Goal: Transaction & Acquisition: Purchase product/service

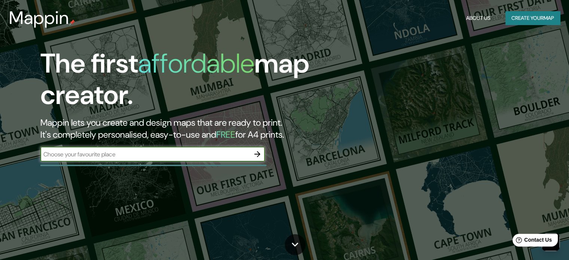
click at [534, 16] on button "Create your map" at bounding box center [533, 18] width 55 height 14
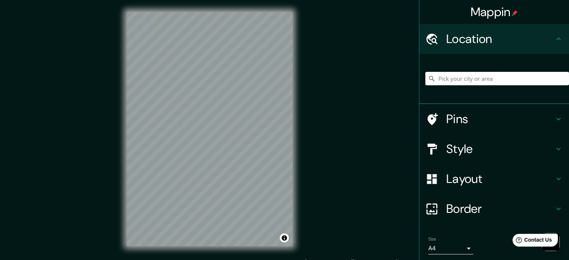
click at [485, 79] on input "Pick your city or area" at bounding box center [498, 78] width 144 height 13
paste input "como hacer mapas que parezcan de archidayli"
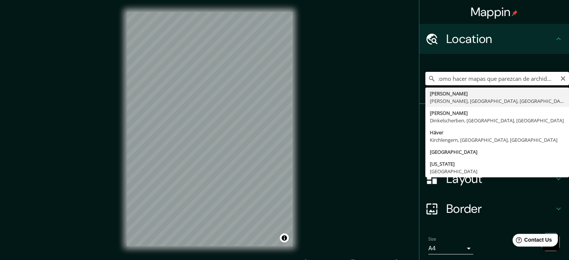
click at [554, 78] on input "como hacer mapas que parezcan de archidayli" at bounding box center [498, 78] width 144 height 13
click at [563, 76] on input "como hacer mapas que parezcan de archidayli" at bounding box center [498, 78] width 144 height 13
click at [554, 79] on input "como hacer mapas que parezcan de archidayli" at bounding box center [498, 78] width 144 height 13
type input "como hacer mapas que parezcan de archidayli"
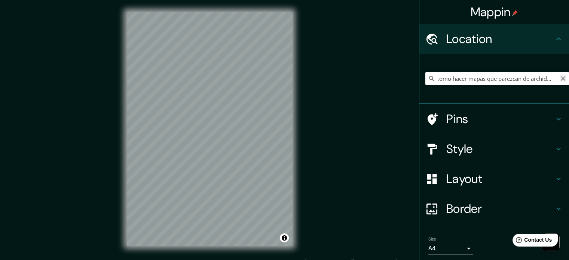
scroll to position [0, 0]
click at [560, 79] on icon "Clear" at bounding box center [563, 79] width 6 height 6
click at [464, 81] on input "Pick your city or area" at bounding box center [498, 78] width 144 height 13
paste input "[STREET_ADDRESS]"
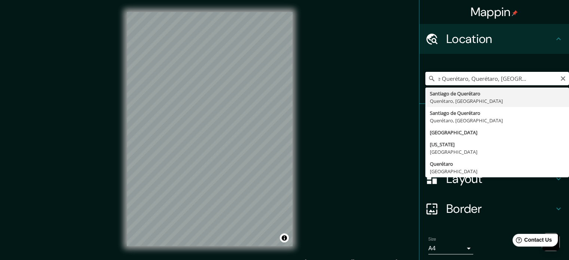
type input "Santiago de Querétaro, Querétaro, [GEOGRAPHIC_DATA]"
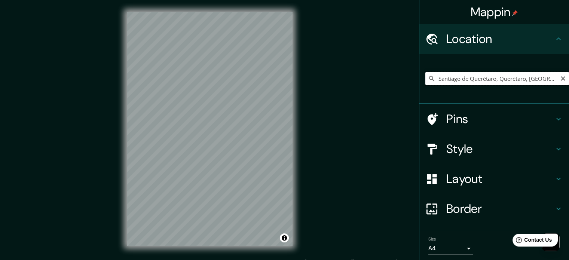
click at [444, 77] on input "Santiago de Querétaro, Querétaro, [GEOGRAPHIC_DATA]" at bounding box center [498, 78] width 144 height 13
click at [452, 80] on input "Santiago de Querétaro, Querétaro, [GEOGRAPHIC_DATA]" at bounding box center [498, 78] width 144 height 13
click at [560, 76] on icon "Clear" at bounding box center [563, 79] width 6 height 6
paste input "[STREET_ADDRESS]"
type input "Santiago de Querétaro, Querétaro, [GEOGRAPHIC_DATA]"
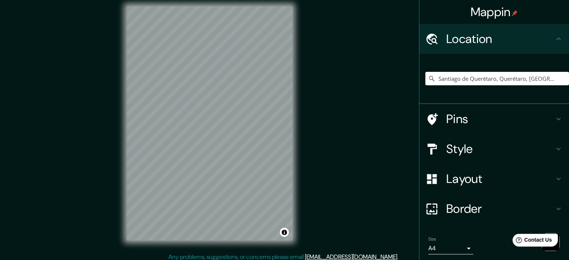
scroll to position [6, 0]
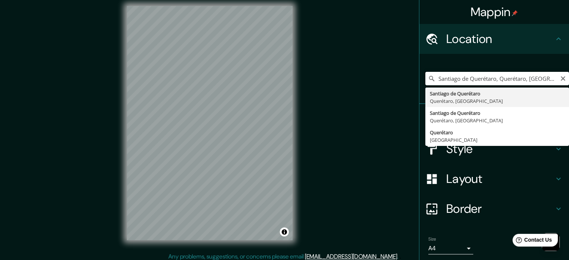
click at [478, 77] on input "Santiago de Querétaro, Querétaro, [GEOGRAPHIC_DATA]" at bounding box center [498, 78] width 144 height 13
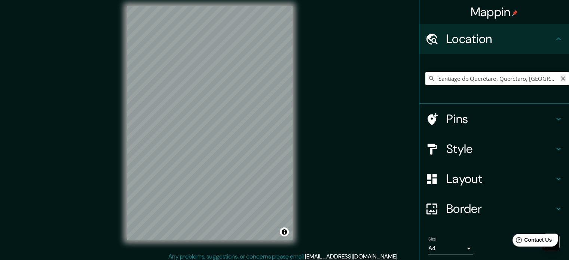
click at [560, 76] on icon "Clear" at bounding box center [563, 79] width 6 height 6
click at [552, 79] on input "Pick your city or area" at bounding box center [498, 78] width 144 height 13
paste input "[STREET_ADDRESS]"
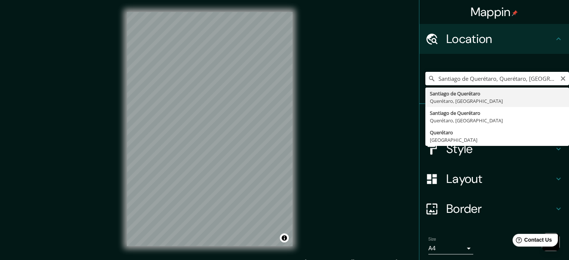
click at [462, 77] on input "Santiago de Querétaro, Querétaro, [GEOGRAPHIC_DATA]" at bounding box center [498, 78] width 144 height 13
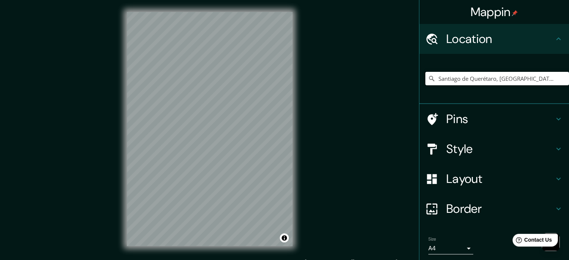
drag, startPoint x: 549, startPoint y: 78, endPoint x: 404, endPoint y: 82, distance: 145.7
click at [404, 82] on div "Mappin Location [GEOGRAPHIC_DATA], [GEOGRAPHIC_DATA], [GEOGRAPHIC_DATA] Pins St…" at bounding box center [284, 135] width 569 height 270
paste input "[STREET_ADDRESS]"
type input "Santiago de Querétaro, Querétaro, [GEOGRAPHIC_DATA]"
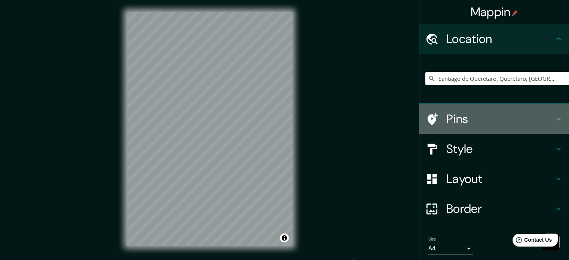
click at [496, 126] on h4 "Pins" at bounding box center [501, 119] width 108 height 15
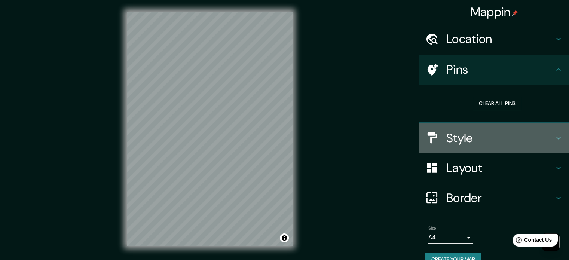
click at [464, 137] on h4 "Style" at bounding box center [501, 138] width 108 height 15
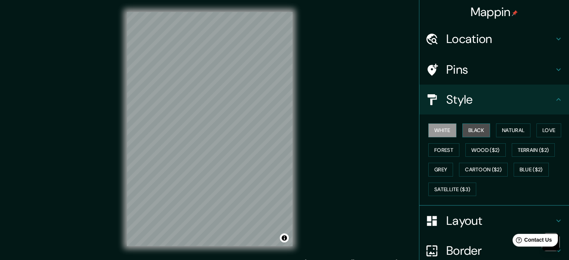
click at [463, 134] on button "Black" at bounding box center [477, 131] width 28 height 14
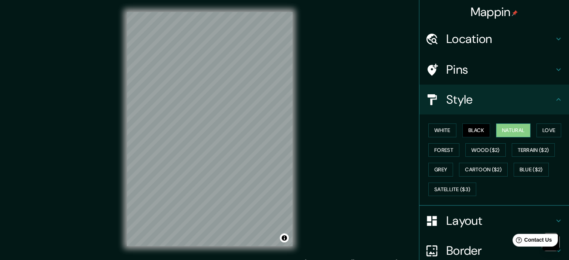
click at [520, 131] on button "Natural" at bounding box center [513, 131] width 34 height 14
click at [451, 152] on button "Forest" at bounding box center [444, 150] width 31 height 14
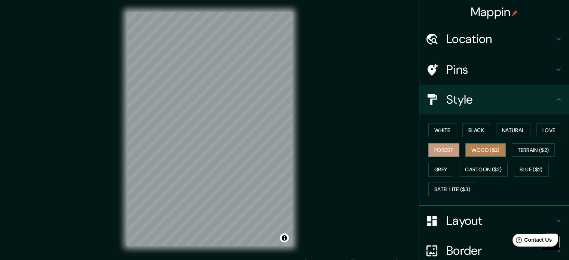
click at [472, 152] on button "Wood ($2)" at bounding box center [486, 150] width 40 height 14
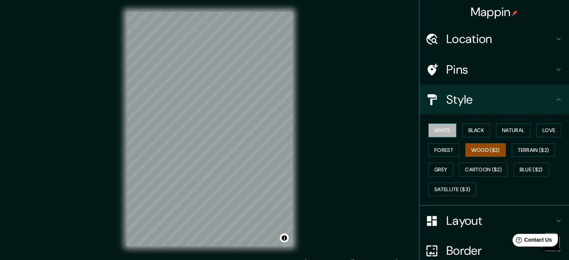
click at [432, 134] on button "White" at bounding box center [443, 131] width 28 height 14
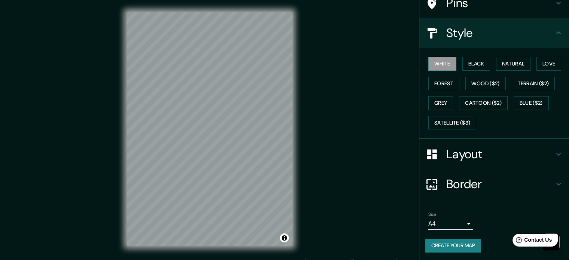
click at [466, 157] on h4 "Layout" at bounding box center [501, 154] width 108 height 15
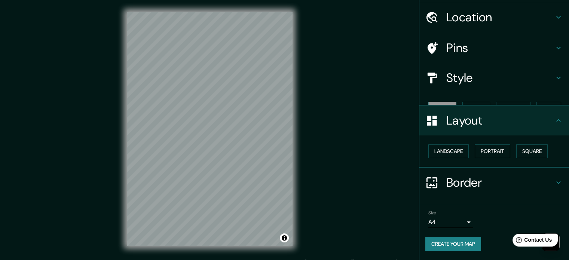
scroll to position [8, 0]
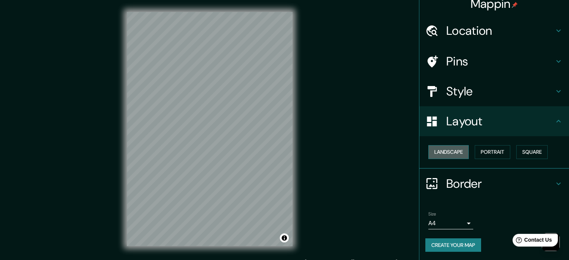
click at [444, 155] on button "Landscape" at bounding box center [449, 152] width 40 height 14
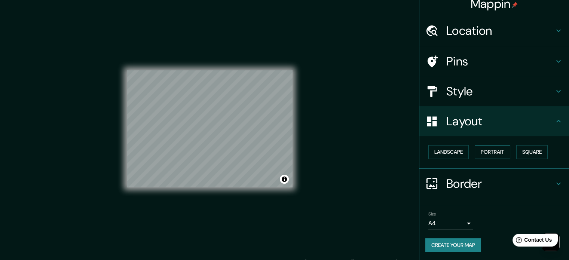
click at [483, 151] on button "Portrait" at bounding box center [493, 152] width 36 height 14
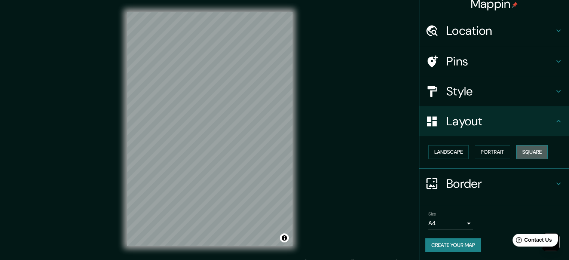
click at [523, 149] on button "Square" at bounding box center [532, 152] width 31 height 14
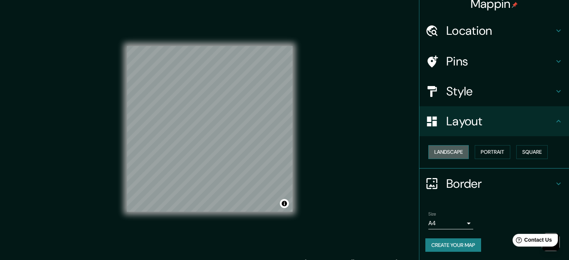
click at [455, 150] on button "Landscape" at bounding box center [449, 152] width 40 height 14
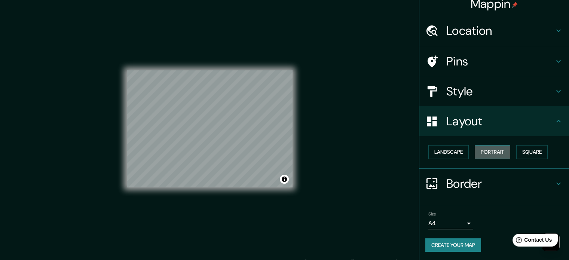
click at [488, 150] on button "Portrait" at bounding box center [493, 152] width 36 height 14
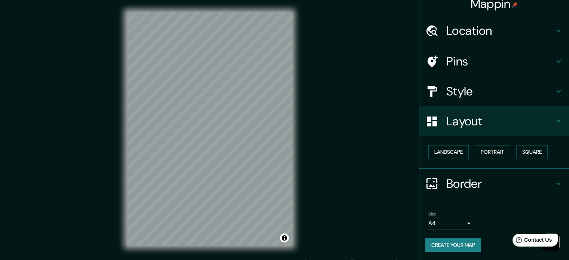
click at [463, 180] on h4 "Border" at bounding box center [501, 183] width 108 height 15
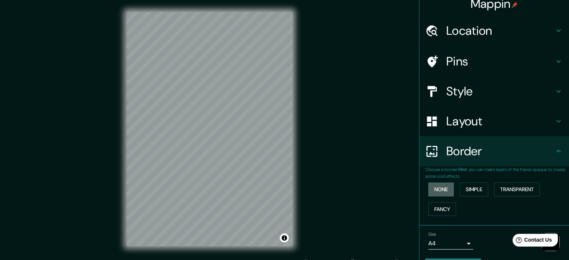
click at [431, 192] on button "None" at bounding box center [441, 190] width 25 height 14
click at [472, 187] on button "Simple" at bounding box center [474, 190] width 28 height 14
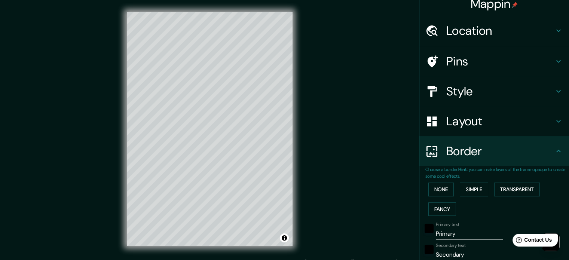
click at [439, 199] on div "None Simple Transparent Fancy" at bounding box center [498, 199] width 144 height 39
click at [435, 208] on button "Fancy" at bounding box center [443, 209] width 28 height 14
click at [513, 191] on button "Transparent" at bounding box center [517, 190] width 46 height 14
click at [437, 189] on button "None" at bounding box center [441, 190] width 25 height 14
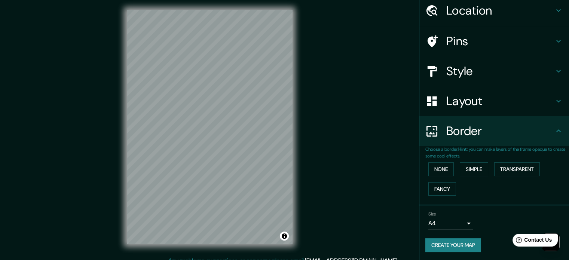
scroll to position [0, 0]
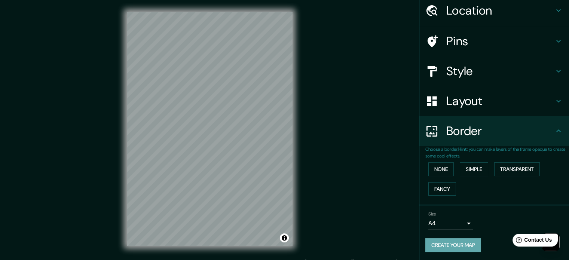
click at [466, 244] on button "Create your map" at bounding box center [454, 245] width 56 height 14
